Goal: Find specific page/section: Find specific page/section

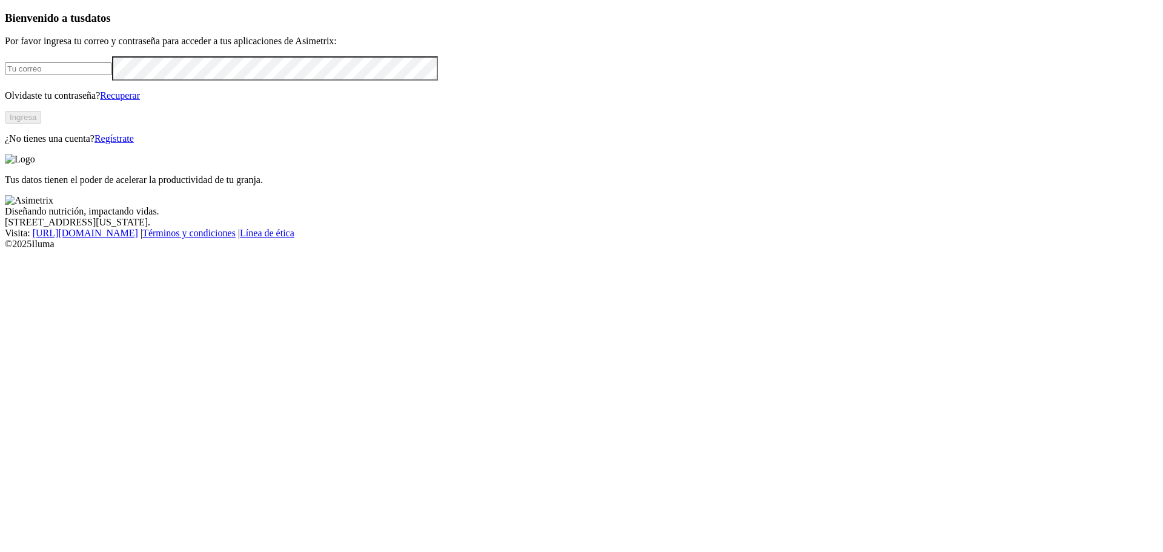
type input "[PERSON_NAME][EMAIL_ADDRESS][PERSON_NAME][DOMAIN_NAME]"
click at [41, 124] on button "Ingresa" at bounding box center [23, 117] width 36 height 13
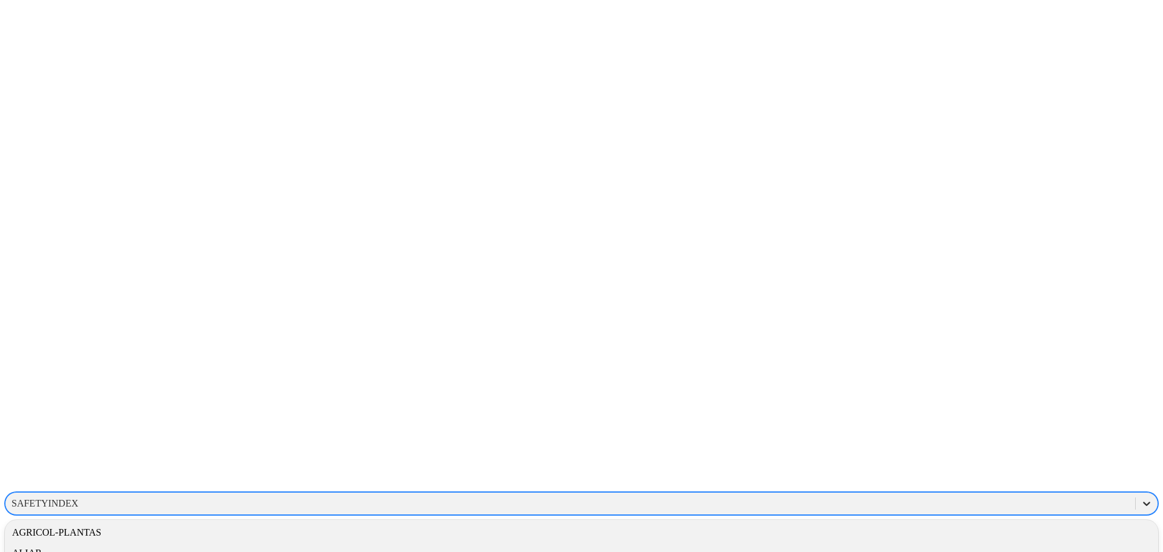
click at [1140, 497] on icon at bounding box center [1146, 503] width 12 height 12
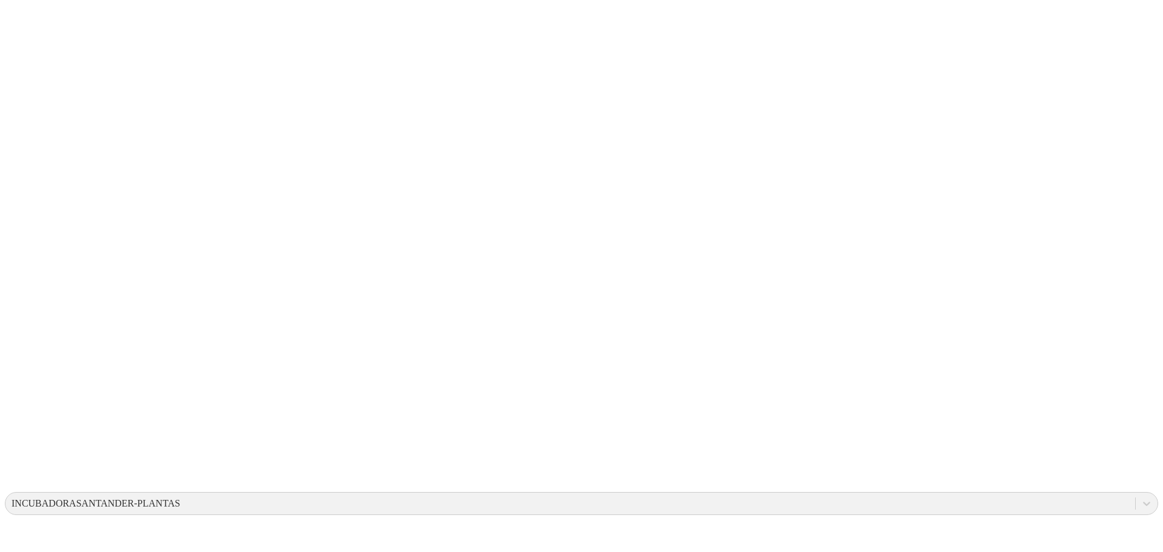
click at [1140, 497] on icon at bounding box center [1146, 503] width 12 height 12
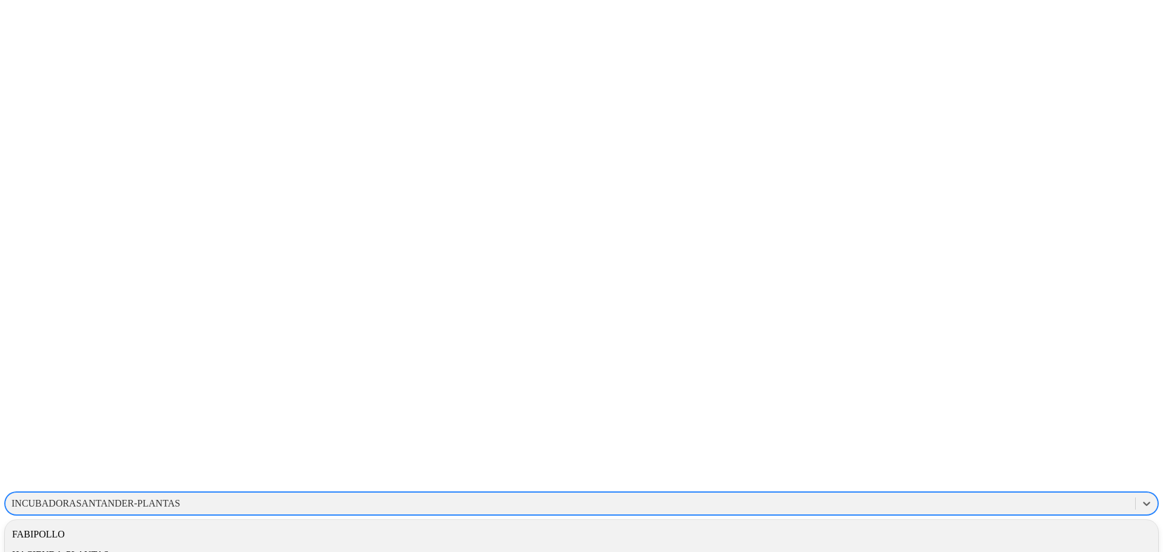
scroll to position [347, 0]
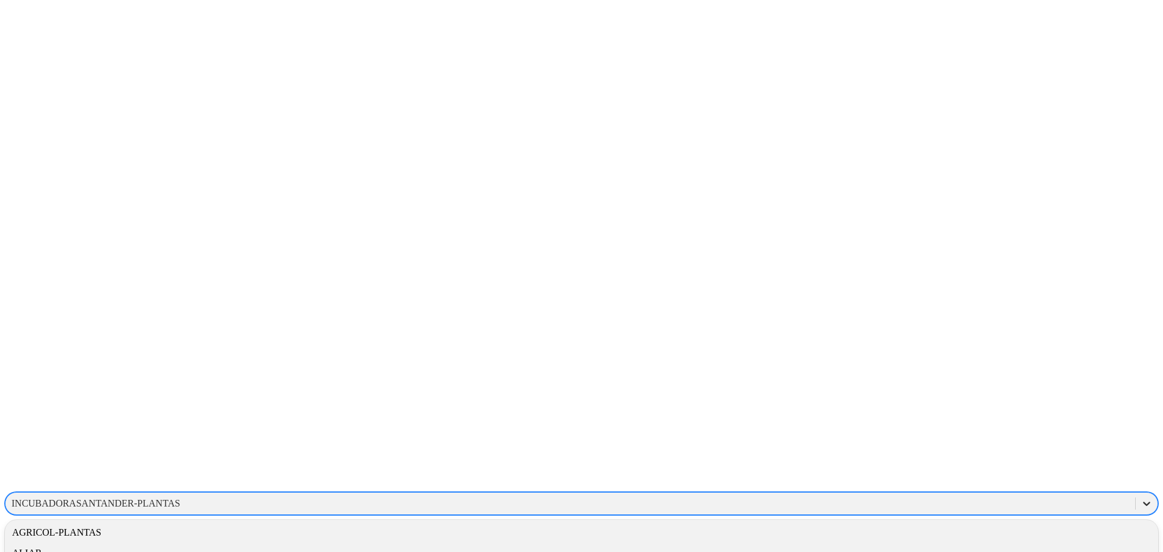
click at [1143, 501] on icon at bounding box center [1146, 503] width 7 height 4
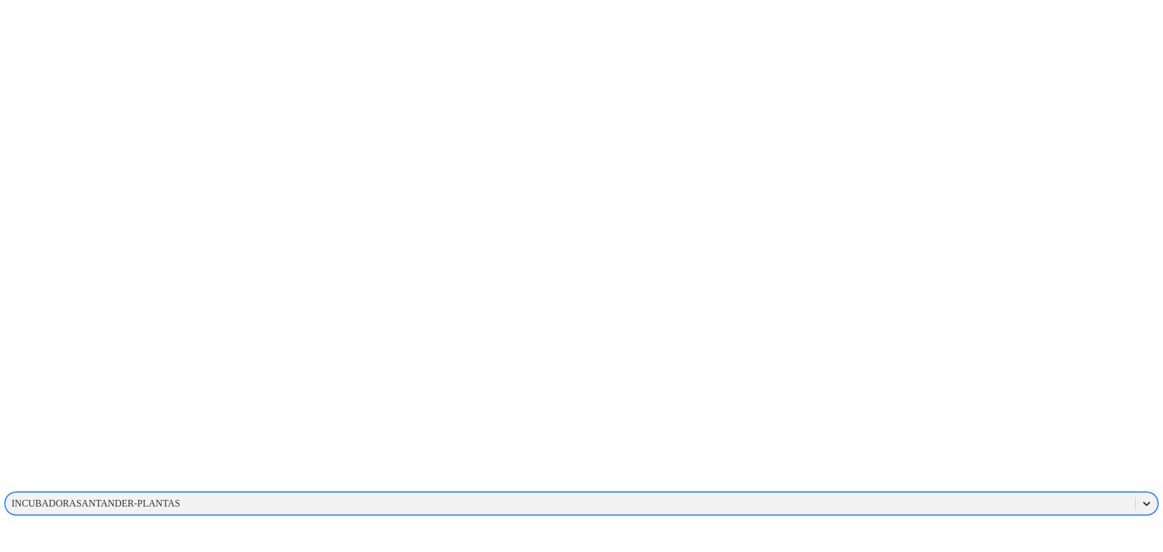
click at [1143, 501] on icon at bounding box center [1146, 503] width 7 height 4
